Goal: Task Accomplishment & Management: Use online tool/utility

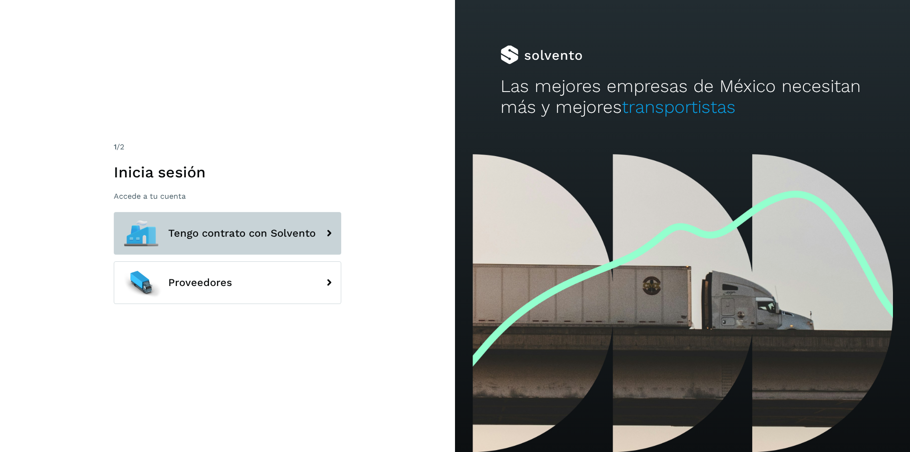
click at [287, 218] on button "Tengo contrato con Solvento" at bounding box center [227, 233] width 227 height 43
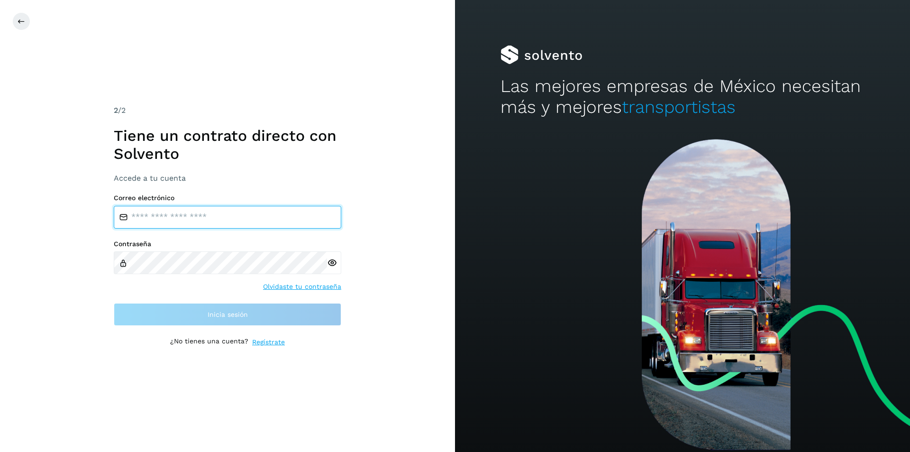
click at [250, 223] on input "email" at bounding box center [227, 217] width 227 height 23
type input "**********"
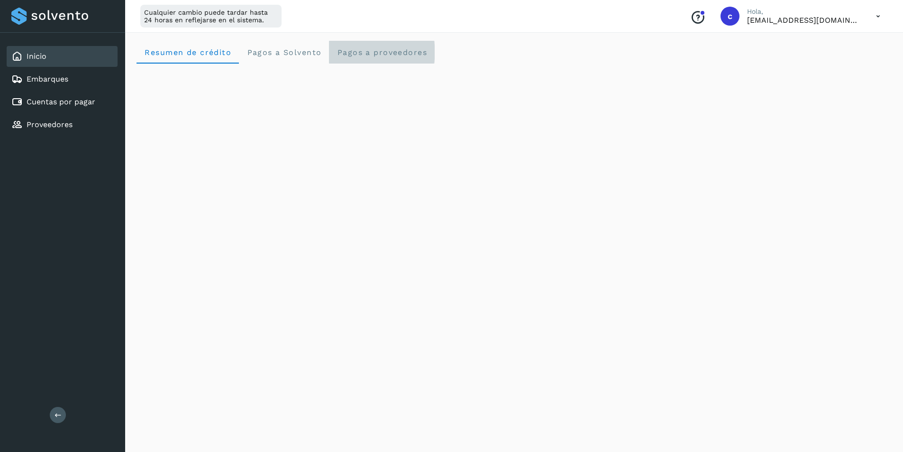
click at [409, 59] on proveedores "Pagos a proveedores" at bounding box center [382, 52] width 106 height 23
